Goal: Communication & Community: Participate in discussion

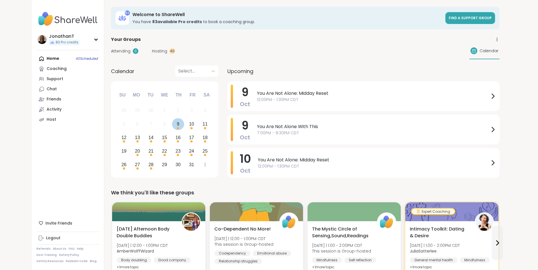
click at [177, 125] on div "9" at bounding box center [178, 124] width 3 height 8
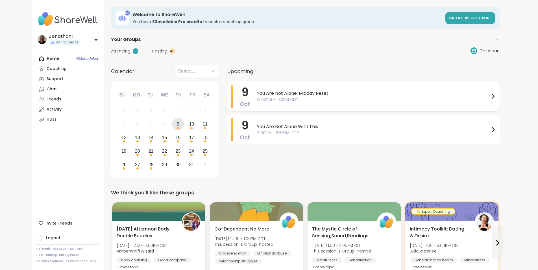
click at [284, 94] on span "You Are Not Alone: Midday Reset" at bounding box center [373, 93] width 233 height 7
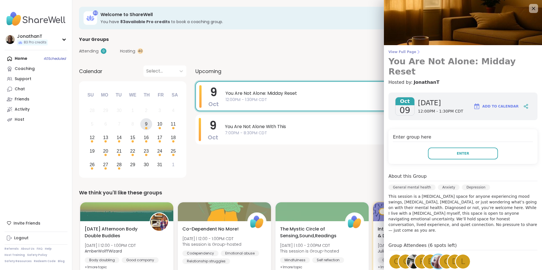
click at [406, 52] on span "View Full Page" at bounding box center [463, 52] width 149 height 5
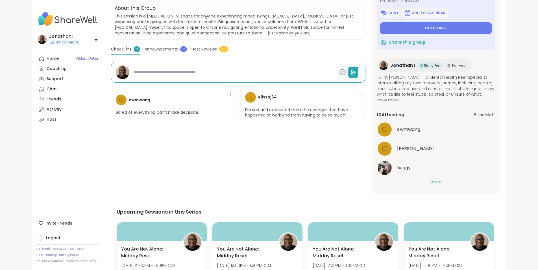
scroll to position [130, 0]
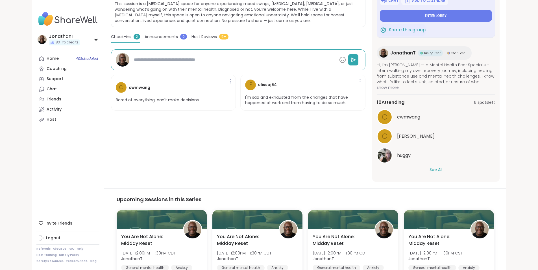
click at [442, 168] on button "See All" at bounding box center [436, 170] width 13 height 6
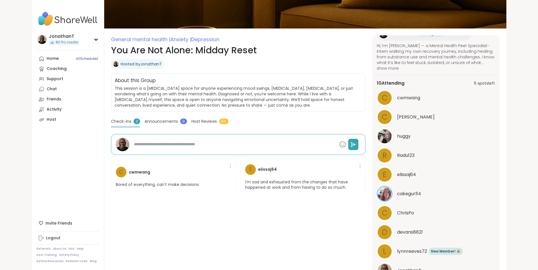
scroll to position [25, 0]
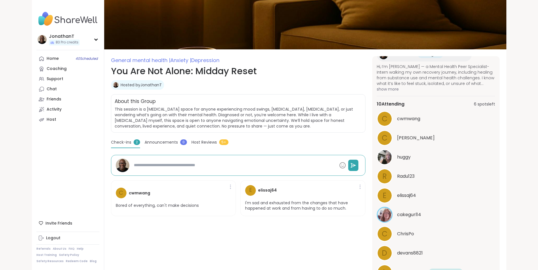
click at [327, 58] on span "General mental health | Anxiety | Depression" at bounding box center [238, 60] width 255 height 8
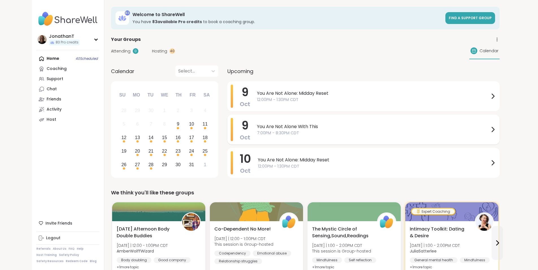
click at [260, 125] on span "You Are Not Alone With This" at bounding box center [373, 126] width 233 height 7
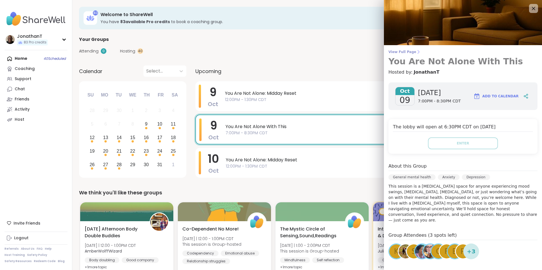
click at [400, 52] on span "View Full Page" at bounding box center [463, 52] width 149 height 5
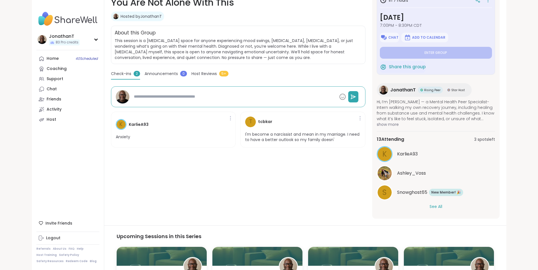
scroll to position [94, 0]
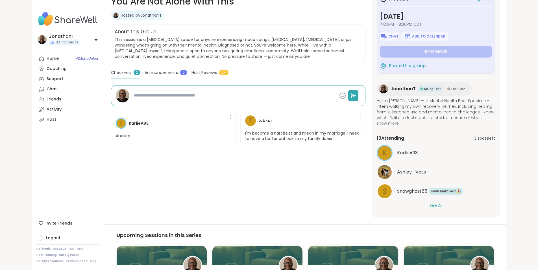
click at [459, 202] on div "K KarlieA93 Ashley_Voss S Snowghost65 New Member! 🎉 New! 🎉 See All" at bounding box center [436, 177] width 118 height 64
click at [442, 205] on button "See All" at bounding box center [436, 206] width 13 height 6
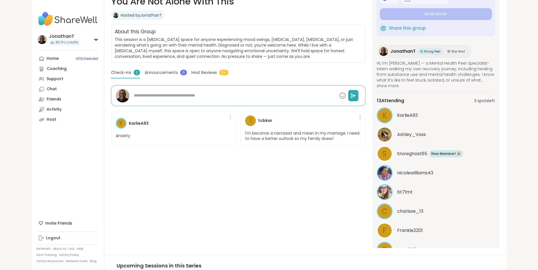
scroll to position [0, 0]
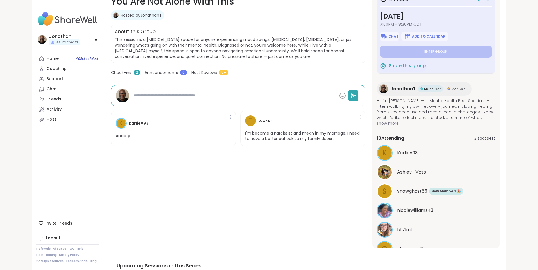
click at [465, 89] on span "Star Host" at bounding box center [458, 89] width 14 height 4
type textarea "*"
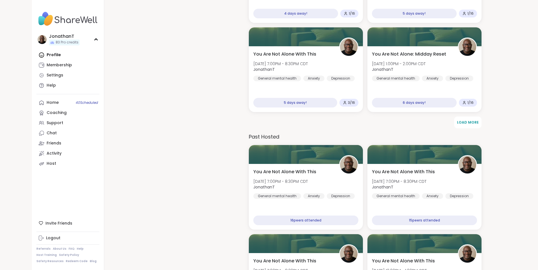
scroll to position [696, 0]
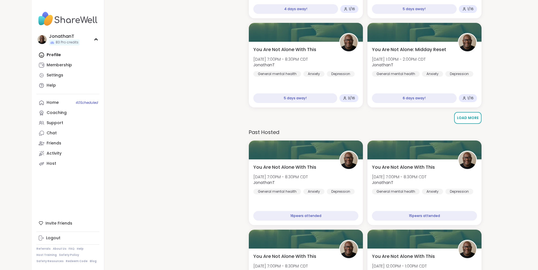
click at [477, 116] on span "Load More" at bounding box center [468, 118] width 22 height 5
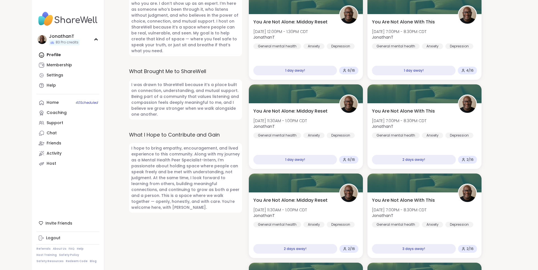
scroll to position [345, 0]
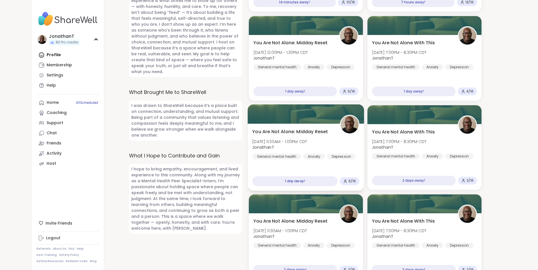
click at [320, 130] on div "You Are Not Alone: Midday Reset Sat, Oct 11 | 11:30AM - 1:00PM CDT JonathanT Ge…" at bounding box center [305, 144] width 107 height 31
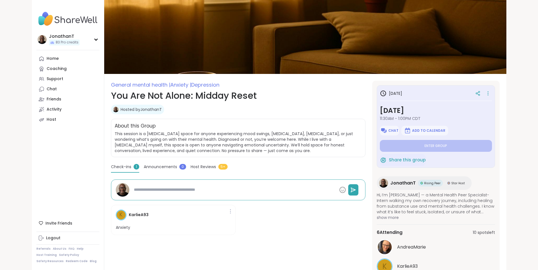
type textarea "*"
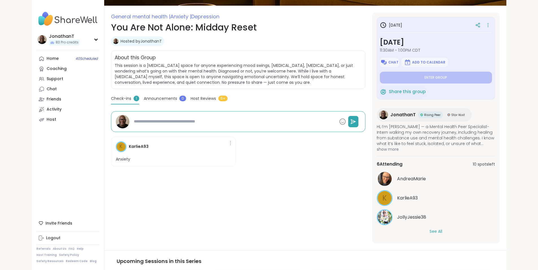
scroll to position [69, 0]
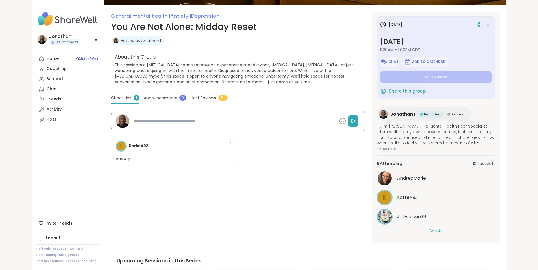
click at [451, 228] on div "AndreaMarie K KarlieA93 JollyJessie38 See All" at bounding box center [436, 203] width 118 height 64
click at [442, 231] on button "See All" at bounding box center [436, 231] width 13 height 6
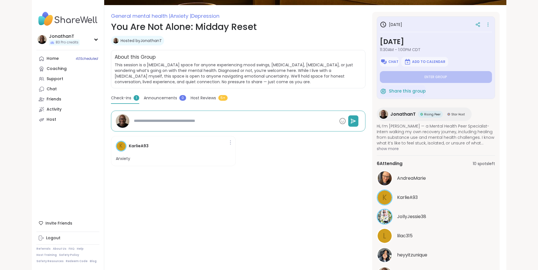
scroll to position [27, 0]
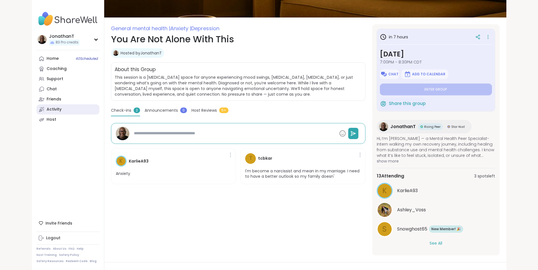
click at [47, 107] on div "Activity" at bounding box center [54, 110] width 15 height 6
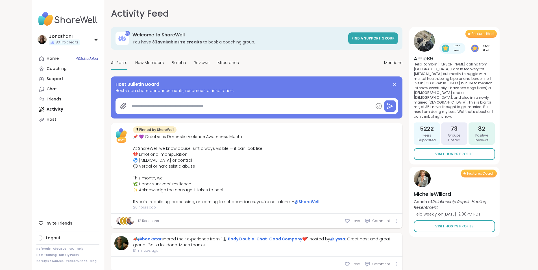
click at [290, 54] on div "83 Welcome to ShareWell You have 83 available Pro credit s to book a coaching g…" at bounding box center [257, 41] width 292 height 29
click at [282, 16] on div "Activity Feed Mentions" at bounding box center [257, 14] width 292 height 14
click at [317, 18] on div "Activity Feed Mentions" at bounding box center [257, 14] width 292 height 14
click at [330, 239] on link "@lyssa" at bounding box center [337, 239] width 15 height 6
click at [350, 219] on icon at bounding box center [348, 221] width 6 height 6
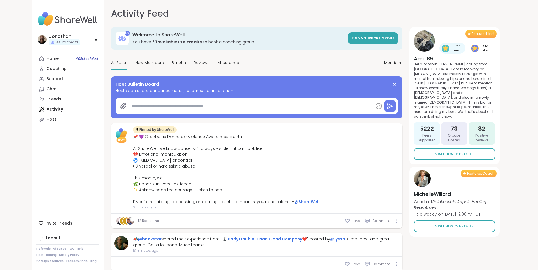
type textarea "*"
click at [36, 109] on div "Home 40 Scheduled Coaching Support Chat Friends Activity Host" at bounding box center [67, 89] width 63 height 71
click at [47, 119] on div "Host" at bounding box center [52, 120] width 10 height 6
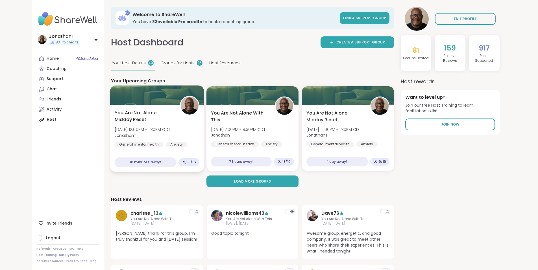
click at [126, 112] on span "You Are Not Alone: Midday Reset" at bounding box center [144, 117] width 59 height 14
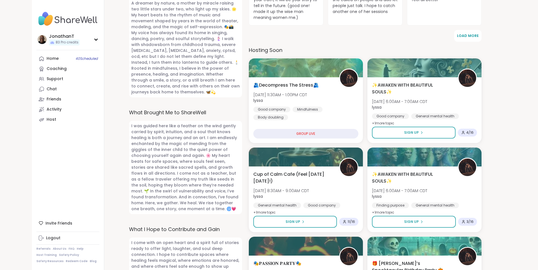
scroll to position [223, 0]
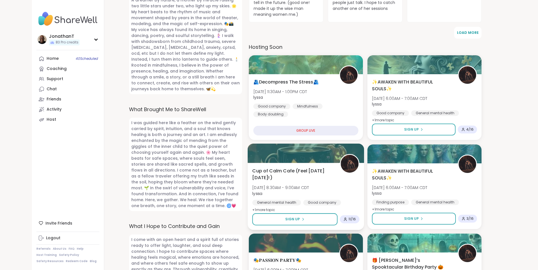
click at [278, 172] on span "Cup of Calm Cafe (Feel Good Friday!)" at bounding box center [292, 175] width 81 height 14
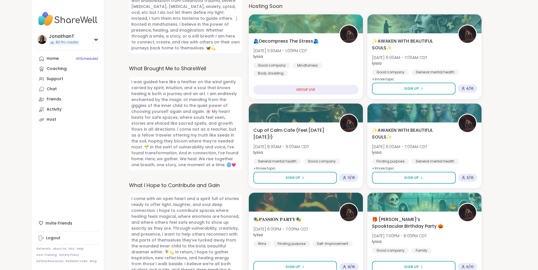
scroll to position [266, 0]
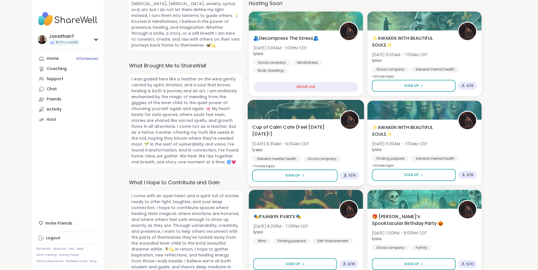
click at [285, 133] on span "Cup of Calm Cafe (Feel Good Friday!)" at bounding box center [292, 131] width 81 height 14
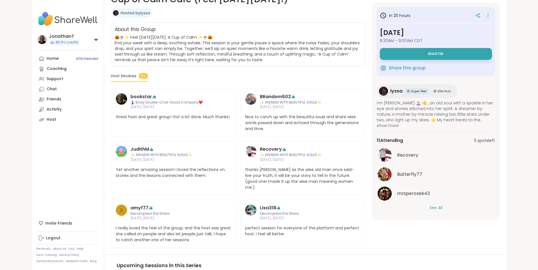
scroll to position [110, 0]
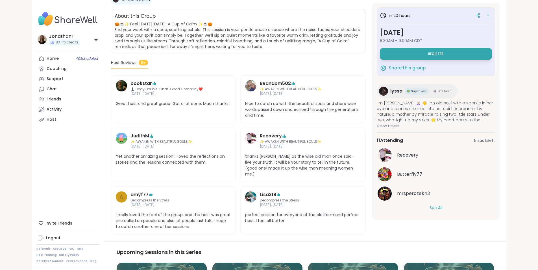
click at [442, 208] on button "See All" at bounding box center [436, 208] width 13 height 6
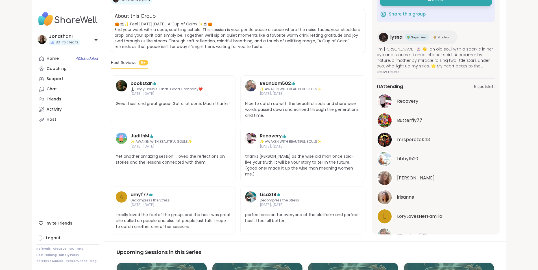
scroll to position [24, 0]
click at [414, 195] on span "irisanne" at bounding box center [405, 197] width 17 height 7
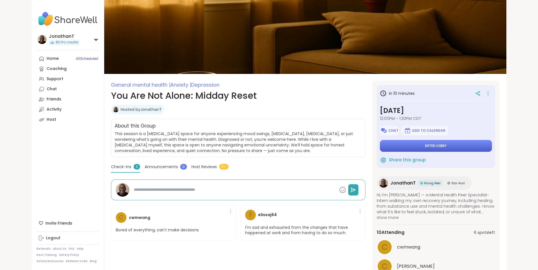
click at [424, 143] on button "Enter lobby" at bounding box center [436, 146] width 112 height 12
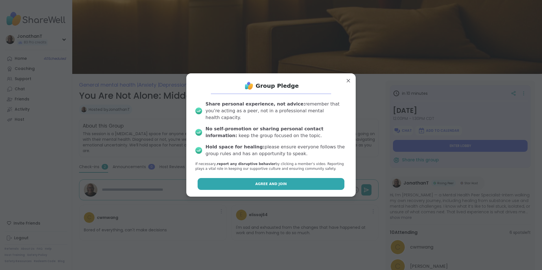
click at [300, 178] on button "Agree and Join" at bounding box center [271, 184] width 147 height 12
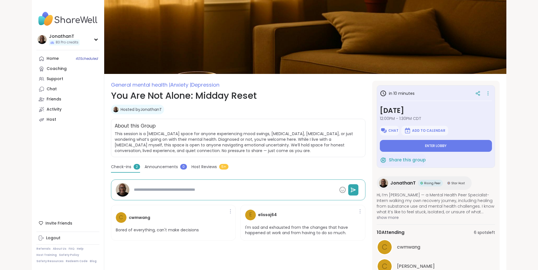
type textarea "*"
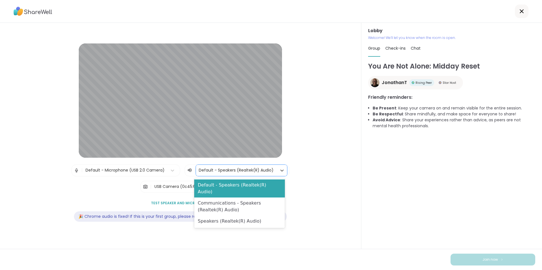
click at [241, 171] on div at bounding box center [236, 170] width 75 height 7
click at [317, 197] on div "Lobby | Default - Microphone (USB 2.0 Camera) | 3 results available. Use Up and…" at bounding box center [180, 136] width 325 height 185
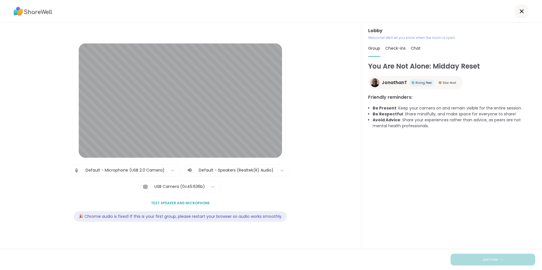
click at [197, 188] on div "USB Camera (0c45:636b)" at bounding box center [180, 187] width 51 height 6
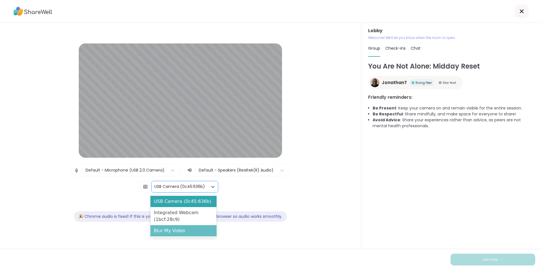
click at [181, 229] on div "Blur My Video" at bounding box center [184, 230] width 66 height 11
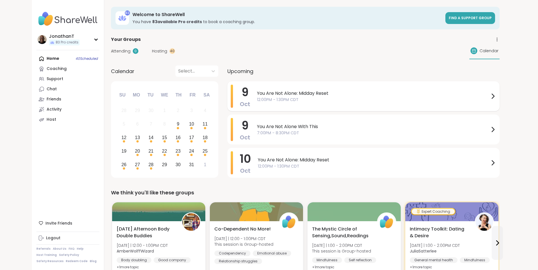
click at [292, 94] on span "You Are Not Alone: Midday Reset" at bounding box center [373, 93] width 233 height 7
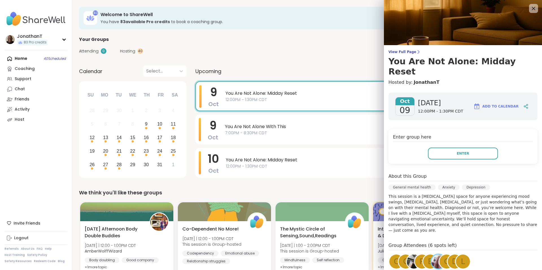
click at [446, 149] on div "Enter group here Enter" at bounding box center [463, 146] width 149 height 35
click at [448, 148] on button "Enter" at bounding box center [463, 154] width 70 height 12
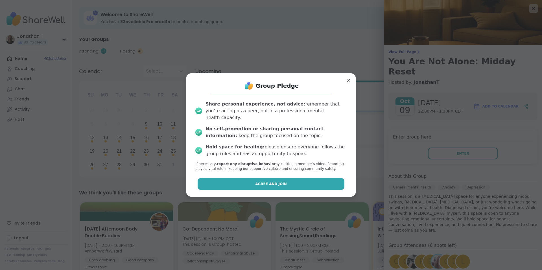
click at [290, 178] on button "Agree and Join" at bounding box center [271, 184] width 147 height 12
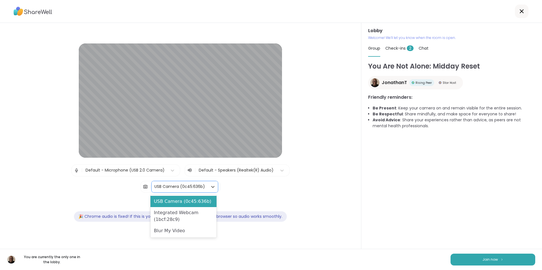
click at [188, 186] on div "USB Camera (0c45:636b)" at bounding box center [180, 187] width 51 height 6
click at [173, 230] on div "Blur My Video" at bounding box center [184, 230] width 66 height 11
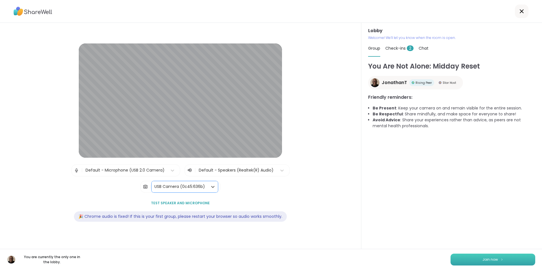
click at [483, 260] on span "Join now" at bounding box center [491, 259] width 16 height 5
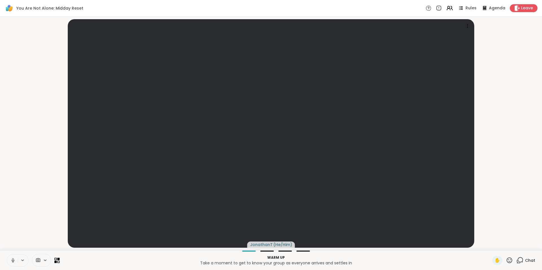
click at [57, 258] on icon at bounding box center [57, 260] width 5 height 5
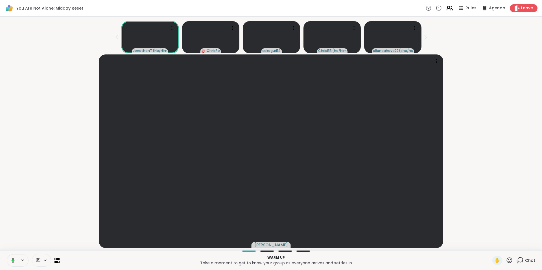
click at [451, 6] on icon at bounding box center [452, 8] width 2 height 4
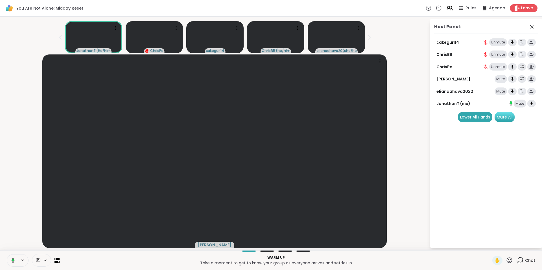
click at [509, 114] on div "Mute All" at bounding box center [505, 117] width 20 height 10
click at [446, 10] on icon at bounding box center [449, 8] width 7 height 7
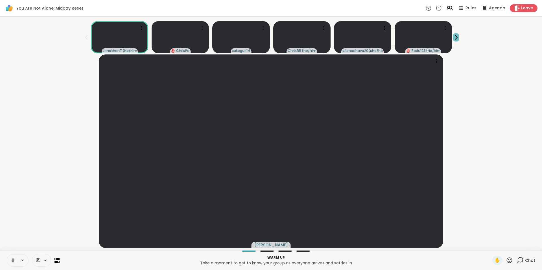
click at [456, 36] on icon at bounding box center [456, 37] width 6 height 6
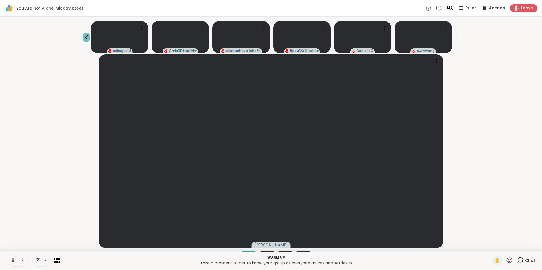
click at [85, 39] on icon at bounding box center [86, 37] width 7 height 7
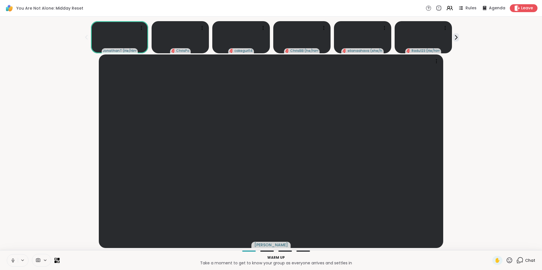
click at [458, 42] on div "JonathanT ( He/Him ) ChrisPo cakegurl14 [PERSON_NAME] ( he/him/his ) elianaahav…" at bounding box center [271, 36] width 536 height 34
click at [457, 39] on icon at bounding box center [456, 37] width 6 height 6
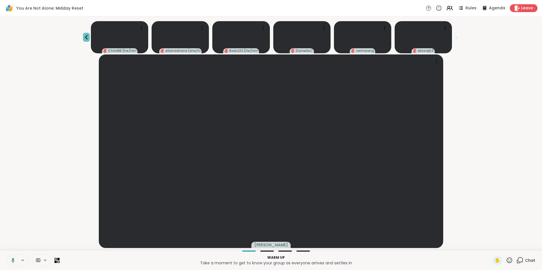
click at [86, 36] on icon at bounding box center [86, 37] width 7 height 7
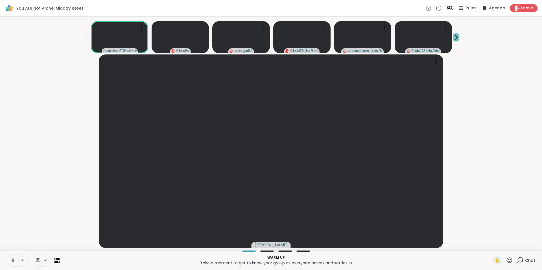
click at [458, 35] on icon at bounding box center [456, 37] width 6 height 6
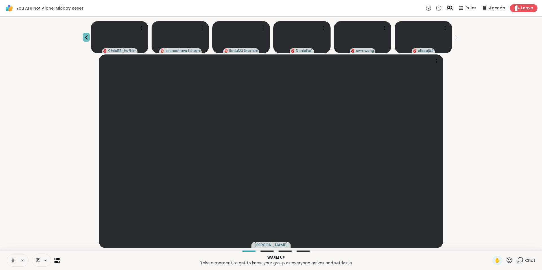
click at [88, 35] on icon at bounding box center [86, 37] width 3 height 5
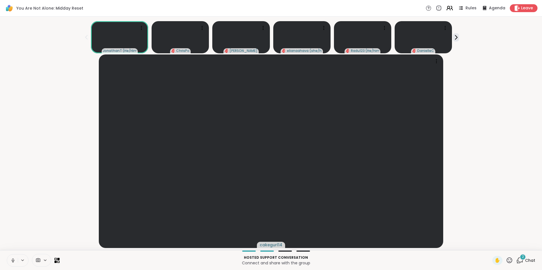
click at [448, 8] on icon at bounding box center [449, 7] width 2 height 2
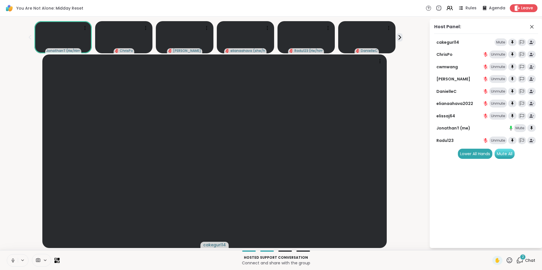
click at [506, 154] on div "Mute All" at bounding box center [505, 154] width 20 height 10
click at [518, 260] on icon at bounding box center [520, 260] width 5 height 5
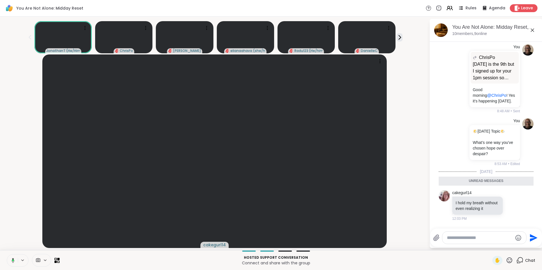
scroll to position [336, 0]
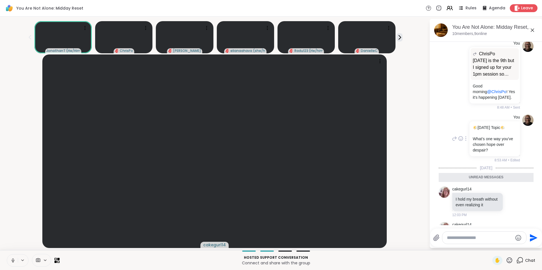
click at [466, 141] on icon at bounding box center [466, 138] width 1 height 5
click at [460, 150] on icon at bounding box center [463, 147] width 6 height 6
click at [473, 236] on textarea "Type your message" at bounding box center [480, 238] width 66 height 6
paste textarea "**********"
type textarea "**********"
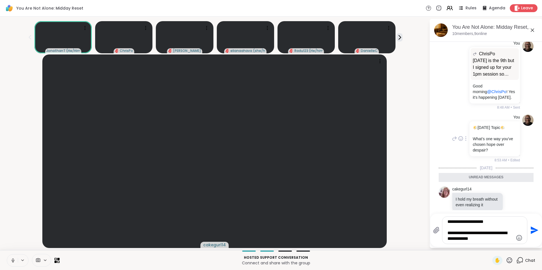
click at [535, 230] on icon "Send" at bounding box center [535, 231] width 8 height 8
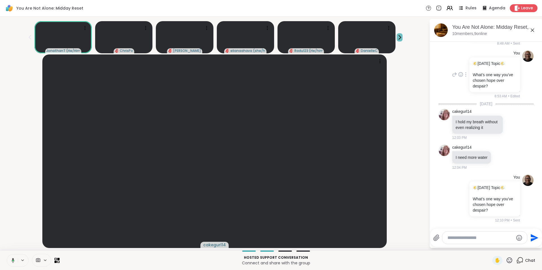
click at [399, 37] on icon at bounding box center [400, 37] width 6 height 6
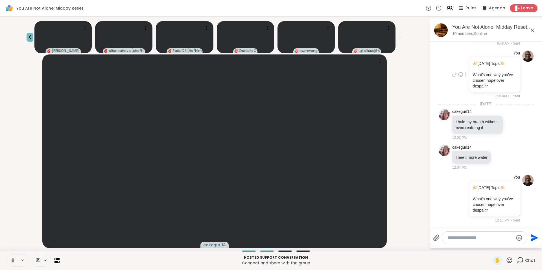
click at [31, 36] on icon at bounding box center [30, 37] width 7 height 7
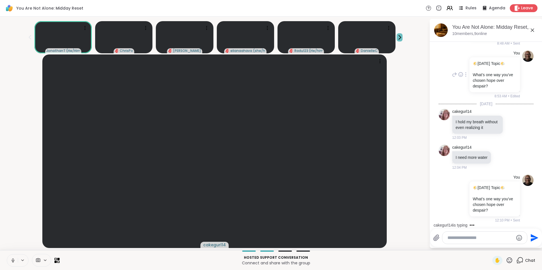
click at [401, 38] on icon at bounding box center [400, 37] width 2 height 4
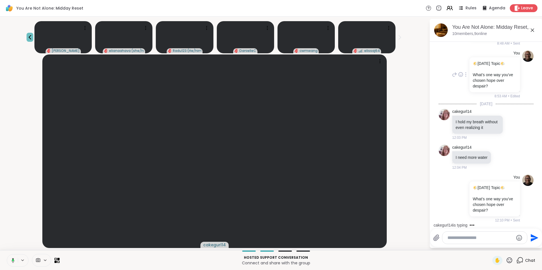
click at [29, 37] on icon at bounding box center [30, 37] width 7 height 7
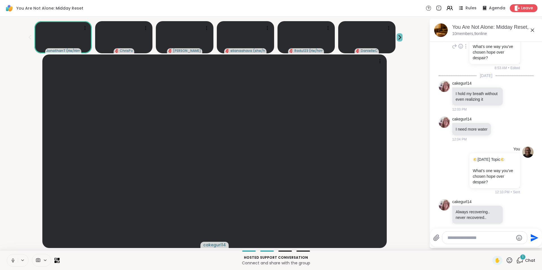
scroll to position [464, 0]
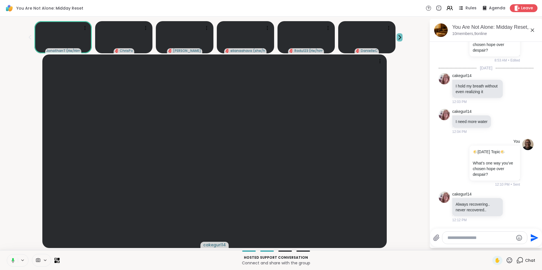
click at [400, 36] on icon at bounding box center [400, 37] width 6 height 6
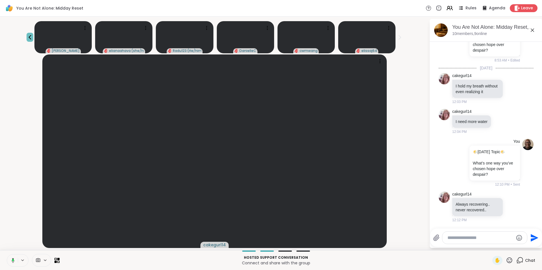
click at [31, 38] on icon at bounding box center [30, 37] width 7 height 7
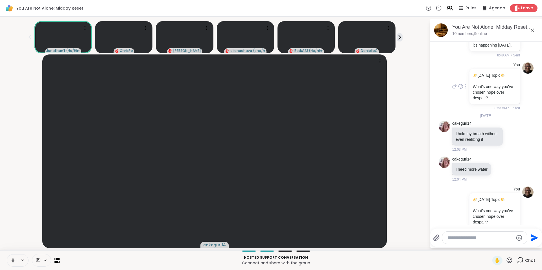
scroll to position [464, 0]
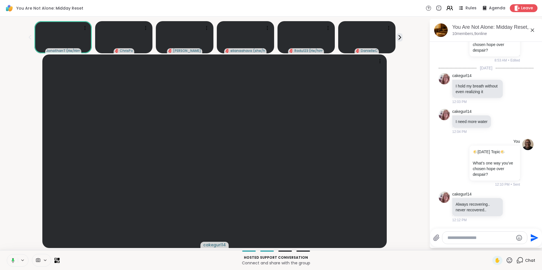
click at [451, 8] on icon at bounding box center [452, 8] width 2 height 4
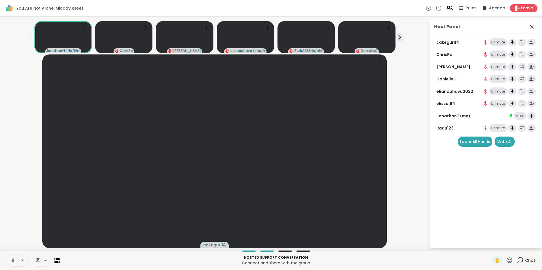
click at [448, 8] on icon at bounding box center [449, 7] width 2 height 2
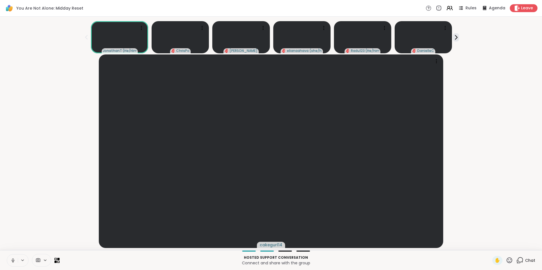
click at [517, 261] on icon at bounding box center [520, 260] width 7 height 7
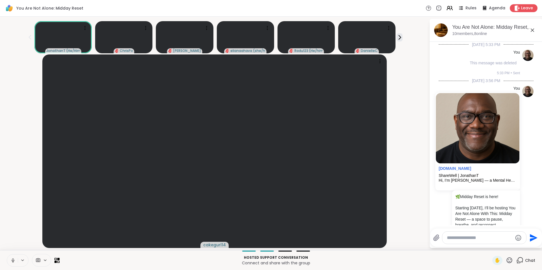
scroll to position [459, 0]
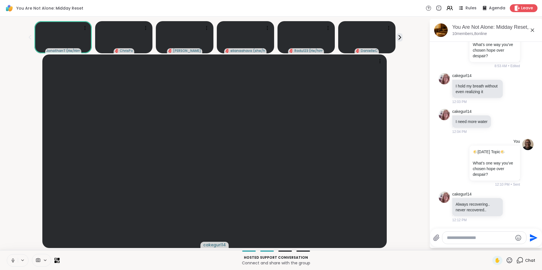
click at [534, 31] on icon at bounding box center [532, 30] width 7 height 7
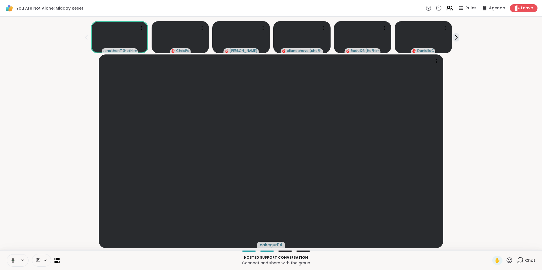
click at [446, 5] on icon at bounding box center [449, 8] width 7 height 7
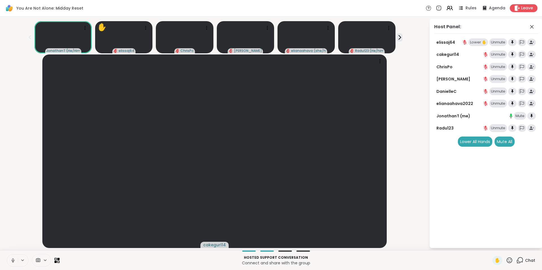
click at [477, 42] on div "Lower ✋" at bounding box center [479, 42] width 20 height 8
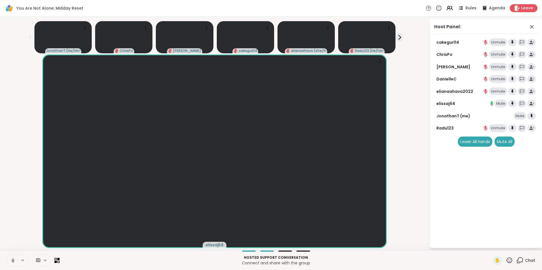
click at [409, 258] on p "Hosted support conversation" at bounding box center [276, 257] width 426 height 5
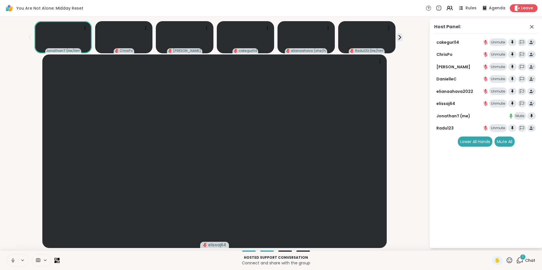
click at [418, 201] on div "elissaj64" at bounding box center [214, 152] width 423 height 194
click at [398, 35] on icon at bounding box center [400, 37] width 6 height 6
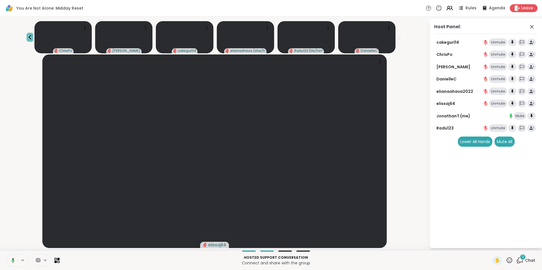
click at [28, 35] on icon at bounding box center [30, 37] width 7 height 7
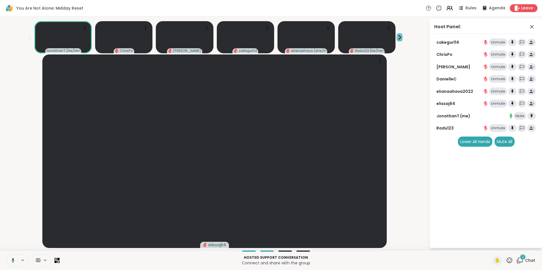
click at [402, 37] on icon at bounding box center [400, 37] width 6 height 6
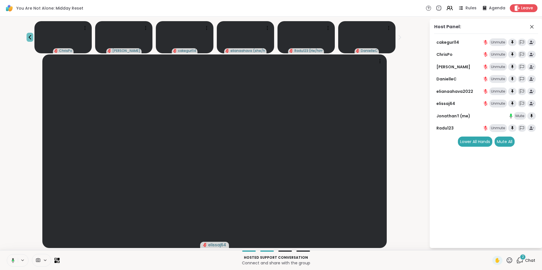
click at [33, 35] on icon at bounding box center [30, 37] width 7 height 7
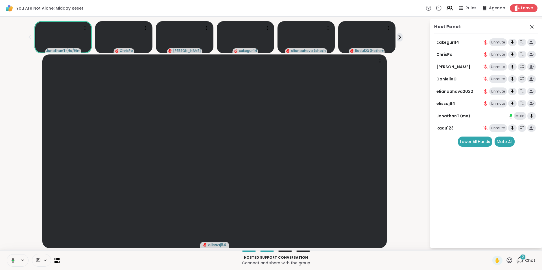
click at [416, 34] on div "JonathanT ( He/Him ) [PERSON_NAME] cakegurl14 elianaahava2022 ( she/her ) Radu1…" at bounding box center [214, 36] width 423 height 34
click at [520, 259] on div "2" at bounding box center [523, 257] width 6 height 6
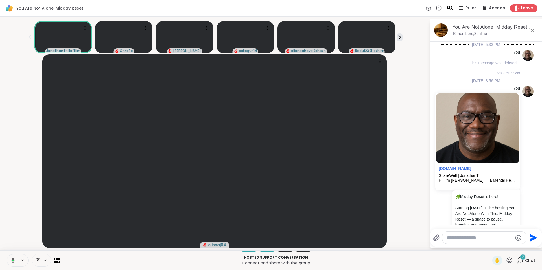
scroll to position [555, 0]
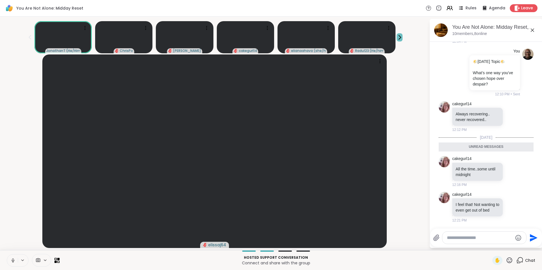
click at [399, 38] on icon at bounding box center [400, 37] width 2 height 4
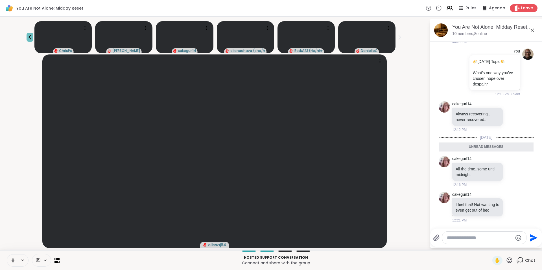
click at [33, 34] on icon at bounding box center [30, 37] width 7 height 7
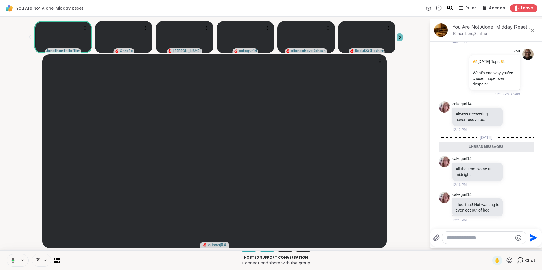
click at [397, 37] on icon at bounding box center [400, 37] width 6 height 6
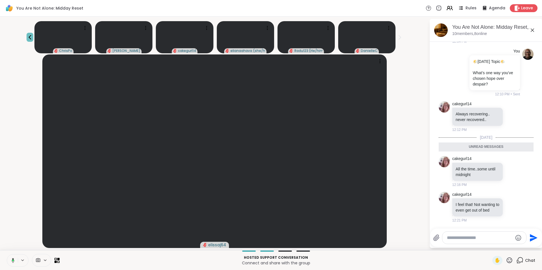
click at [31, 36] on icon at bounding box center [30, 37] width 3 height 5
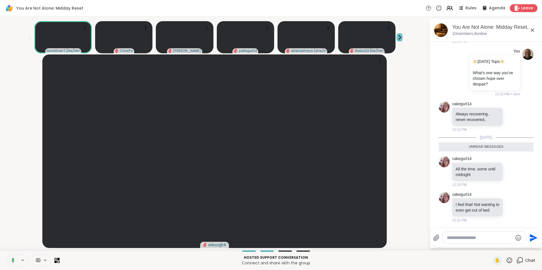
click at [397, 35] on icon at bounding box center [400, 37] width 6 height 6
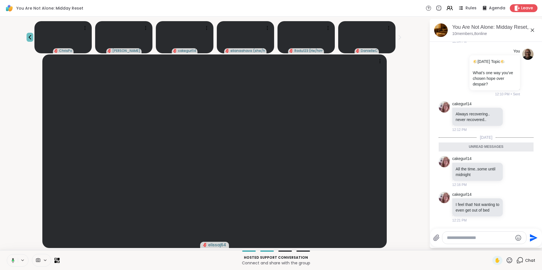
click at [33, 35] on icon at bounding box center [30, 37] width 7 height 7
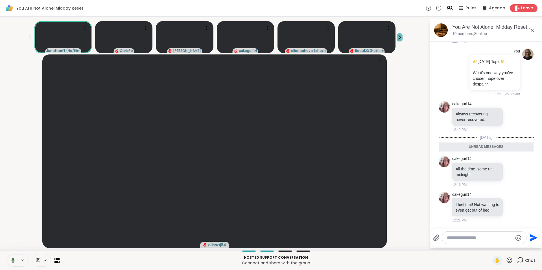
click at [399, 36] on icon at bounding box center [400, 37] width 2 height 4
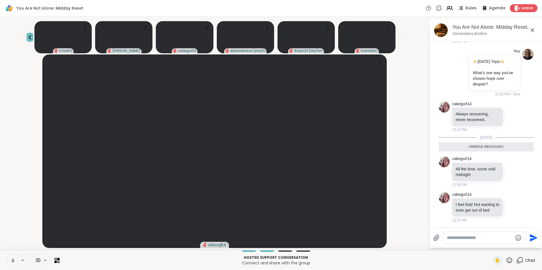
click at [33, 35] on icon at bounding box center [30, 37] width 7 height 7
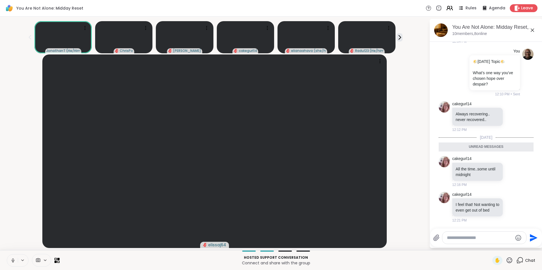
click at [448, 6] on icon at bounding box center [449, 8] width 7 height 7
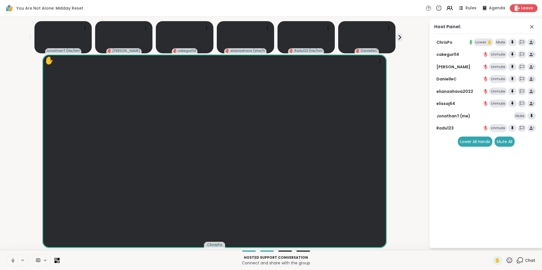
click at [479, 40] on div "Lower ✋" at bounding box center [484, 42] width 20 height 8
click at [506, 260] on icon at bounding box center [509, 260] width 7 height 7
click at [528, 245] on span "🎉" at bounding box center [531, 245] width 6 height 7
click at [517, 261] on icon at bounding box center [520, 260] width 7 height 7
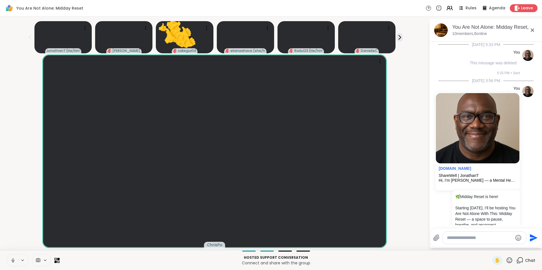
scroll to position [585, 0]
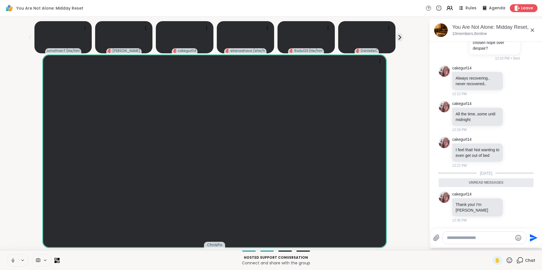
click at [533, 29] on icon at bounding box center [532, 30] width 7 height 7
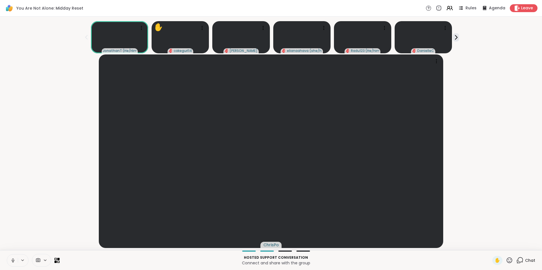
click at [507, 261] on icon at bounding box center [510, 261] width 6 height 6
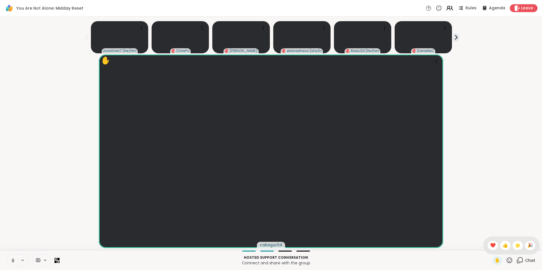
click at [448, 9] on icon at bounding box center [449, 8] width 7 height 7
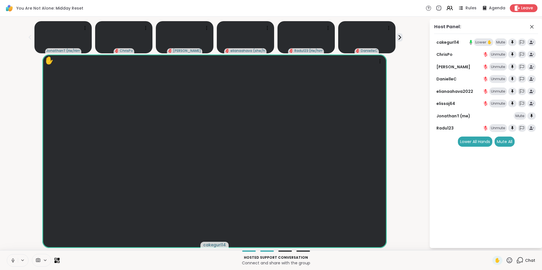
click at [478, 41] on div "Lower ✋" at bounding box center [484, 42] width 20 height 8
click at [508, 259] on icon at bounding box center [510, 261] width 6 height 6
click at [528, 245] on span "🎉" at bounding box center [531, 245] width 6 height 7
click at [479, 43] on div "Lower ✋" at bounding box center [484, 42] width 20 height 8
click at [522, 259] on span "2" at bounding box center [523, 257] width 2 height 5
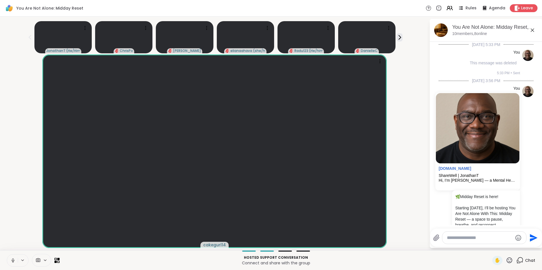
scroll to position [715, 0]
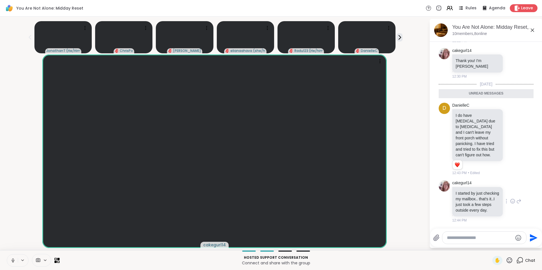
click at [510, 199] on icon at bounding box center [512, 202] width 5 height 6
click at [510, 190] on div "Select Reaction: Heart" at bounding box center [512, 192] width 5 height 5
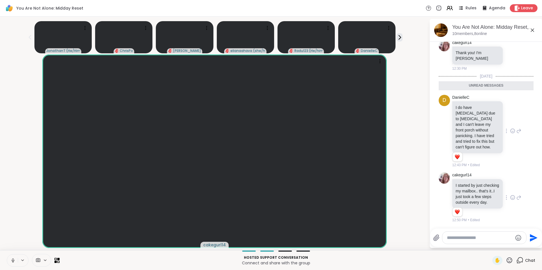
scroll to position [723, 0]
click at [510, 128] on icon at bounding box center [512, 131] width 5 height 6
click at [510, 119] on div "Select Reaction: Heart" at bounding box center [512, 121] width 5 height 5
click at [517, 128] on icon at bounding box center [519, 131] width 5 height 7
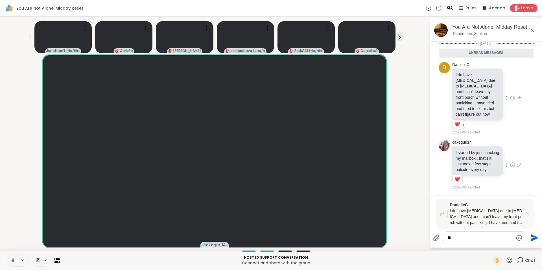
type textarea "*"
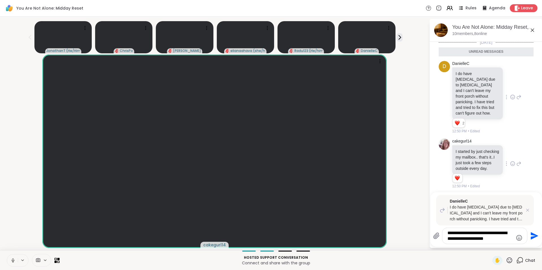
type textarea "**********"
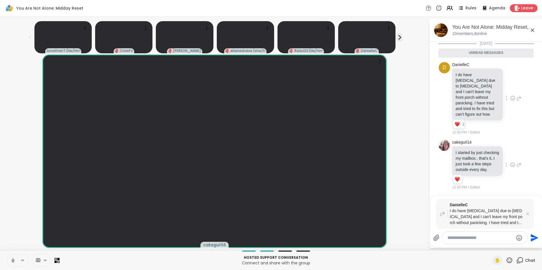
scroll to position [784, 0]
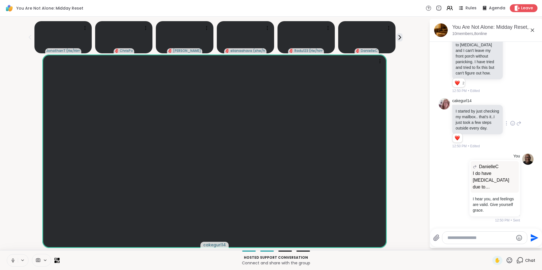
click at [533, 31] on icon at bounding box center [532, 30] width 3 height 3
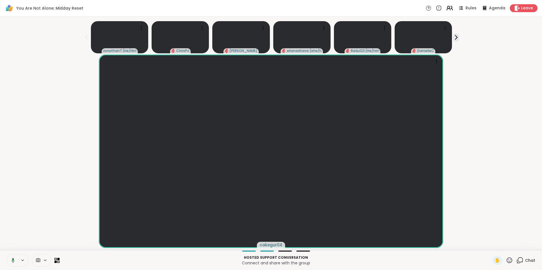
click at [446, 9] on icon at bounding box center [449, 8] width 7 height 7
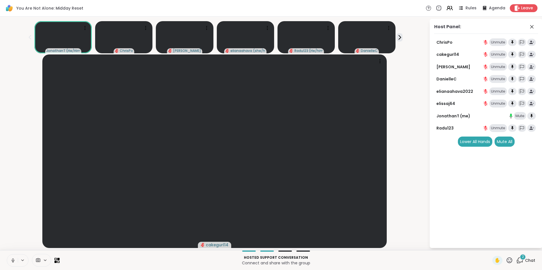
click at [520, 258] on div "2" at bounding box center [523, 257] width 6 height 6
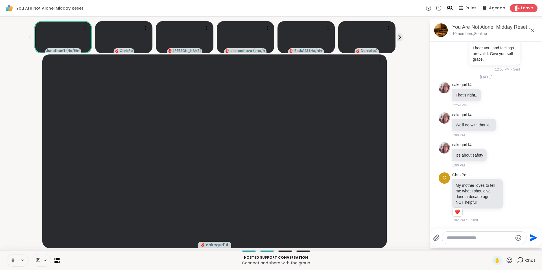
scroll to position [935, 0]
click at [510, 195] on icon at bounding box center [512, 198] width 5 height 6
click at [510, 186] on div "Select Reaction: Heart" at bounding box center [512, 188] width 5 height 5
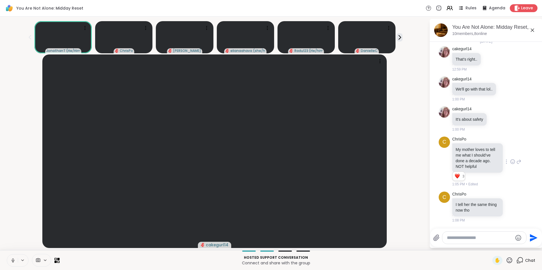
scroll to position [1001, 0]
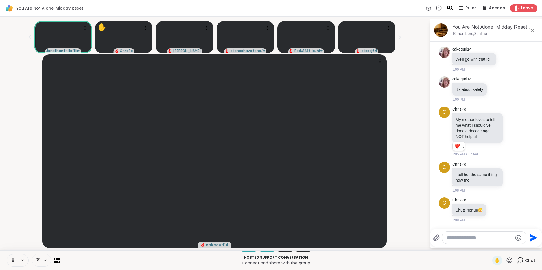
click at [531, 30] on icon at bounding box center [532, 30] width 7 height 7
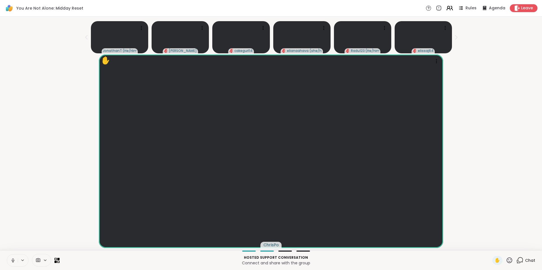
click at [448, 9] on icon at bounding box center [449, 8] width 7 height 7
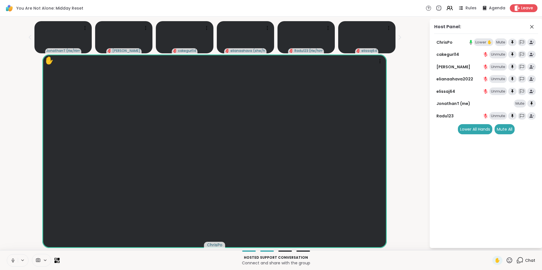
click at [480, 43] on div "Lower ✋" at bounding box center [484, 42] width 20 height 8
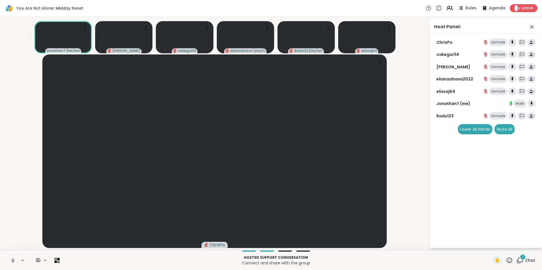
click at [520, 258] on div "1" at bounding box center [523, 257] width 6 height 6
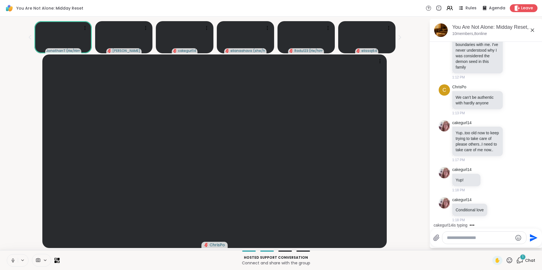
scroll to position [1342, 0]
click at [448, 8] on icon at bounding box center [449, 7] width 2 height 2
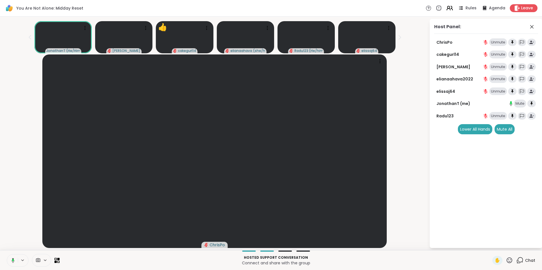
click at [447, 8] on icon at bounding box center [448, 9] width 3 height 2
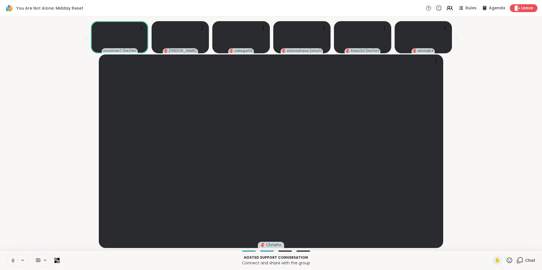
click at [517, 259] on icon at bounding box center [520, 260] width 7 height 7
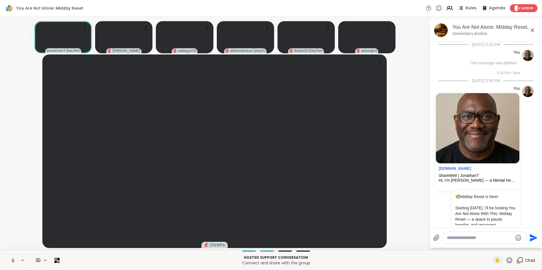
scroll to position [1336, 0]
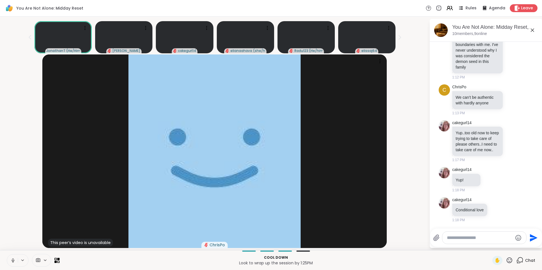
click at [517, 261] on icon at bounding box center [520, 260] width 7 height 7
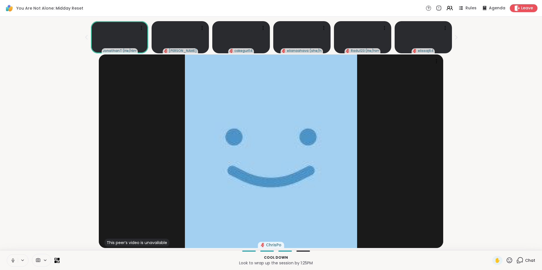
click at [517, 260] on icon at bounding box center [520, 260] width 7 height 7
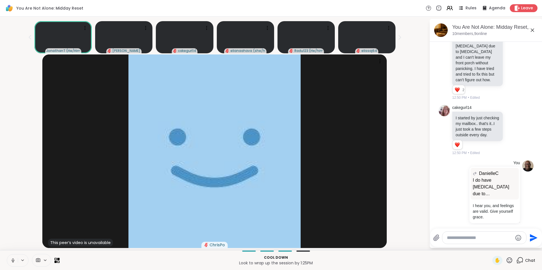
scroll to position [740, 0]
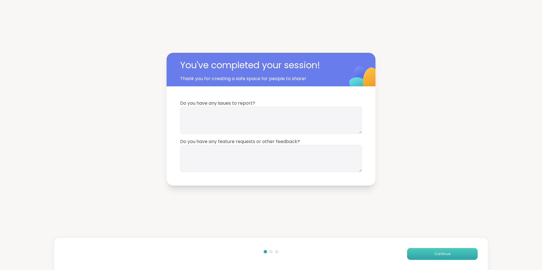
click at [461, 253] on button "Continue" at bounding box center [442, 254] width 71 height 12
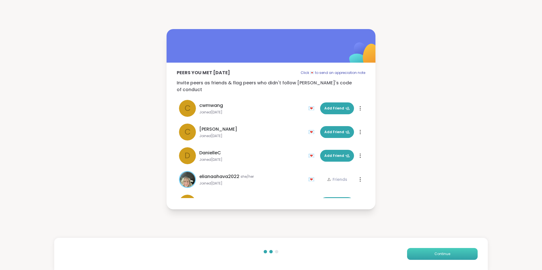
click at [461, 253] on button "Continue" at bounding box center [442, 254] width 71 height 12
